Goal: Find specific page/section: Find specific page/section

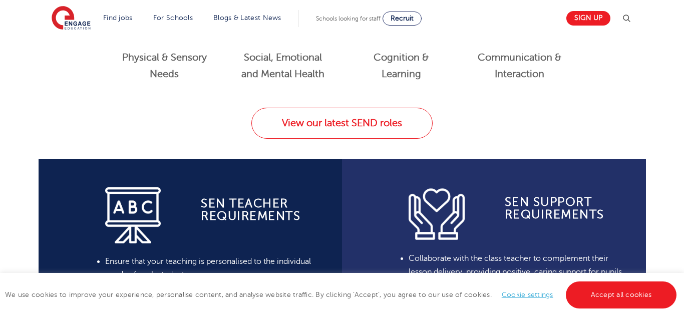
scroll to position [634, 0]
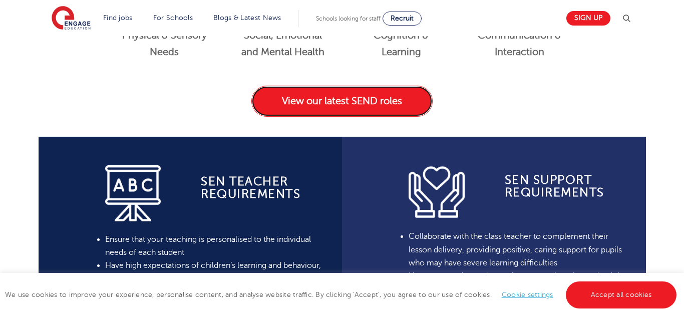
click at [296, 107] on link "View our latest SEND roles" at bounding box center [341, 101] width 181 height 31
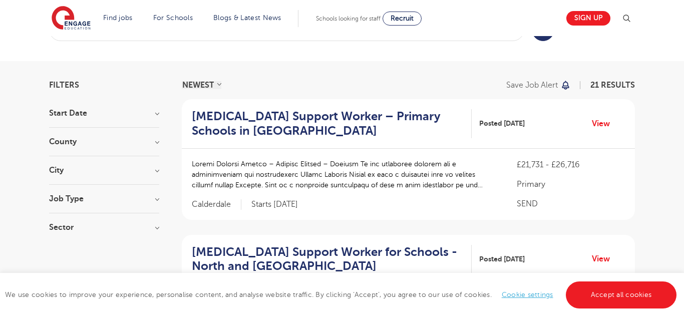
scroll to position [38, 0]
click at [146, 164] on section "Start Date [DATE] Show more County [GEOGRAPHIC_DATA] 12 [GEOGRAPHIC_DATA] 5 Cal…" at bounding box center [104, 176] width 110 height 132
click at [153, 170] on h3 "City" at bounding box center [104, 171] width 110 height 8
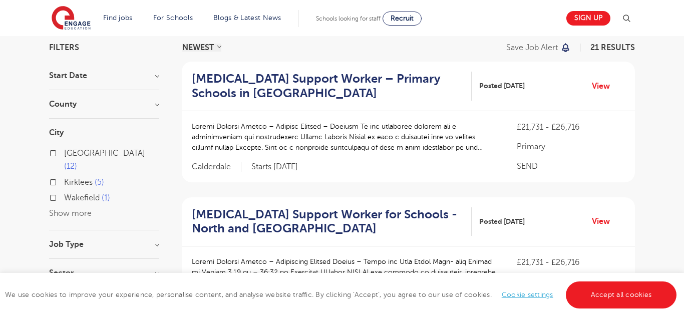
scroll to position [86, 0]
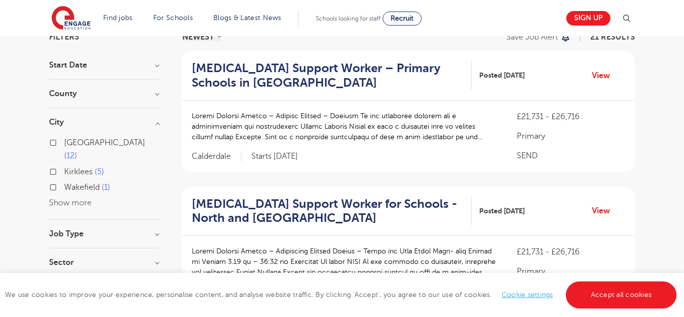
click at [156, 97] on h3 "County" at bounding box center [104, 94] width 110 height 8
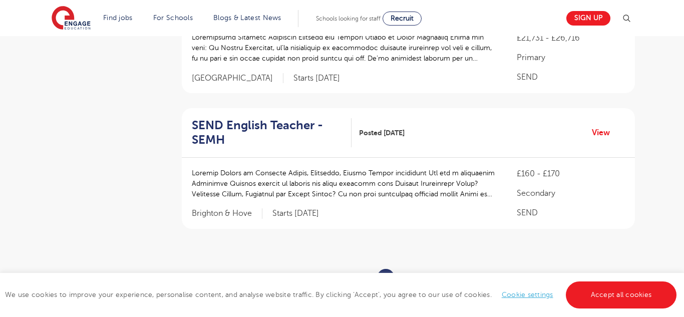
scroll to position [1248, 0]
